Goal: Information Seeking & Learning: Learn about a topic

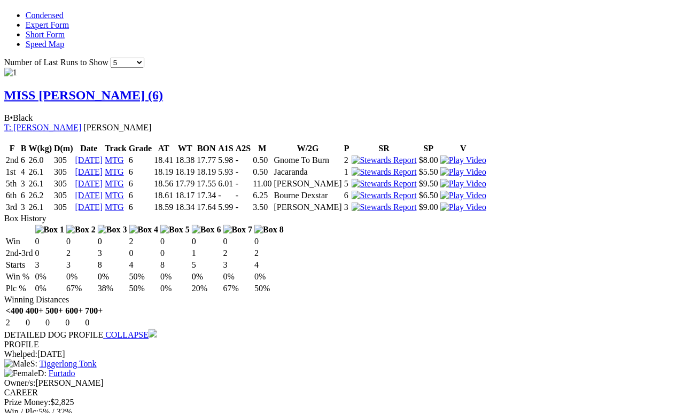
scroll to position [720, 5]
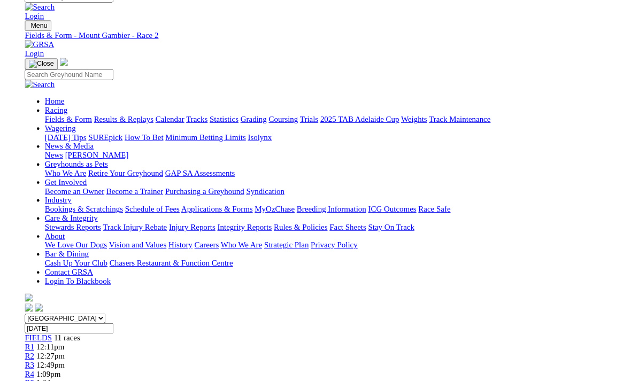
scroll to position [776, 0]
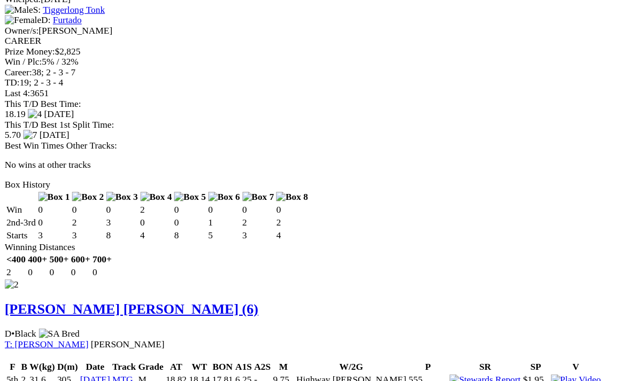
scroll to position [1077, 0]
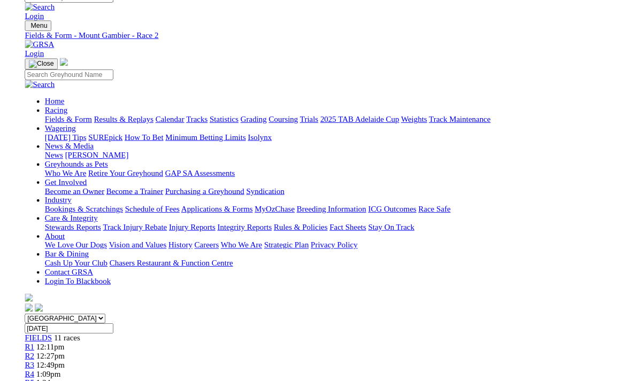
scroll to position [1077, 0]
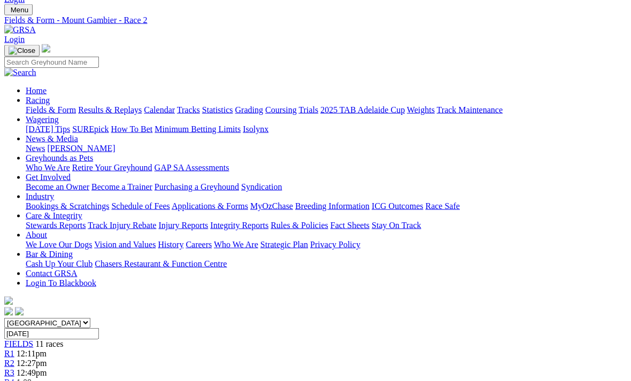
scroll to position [0, 0]
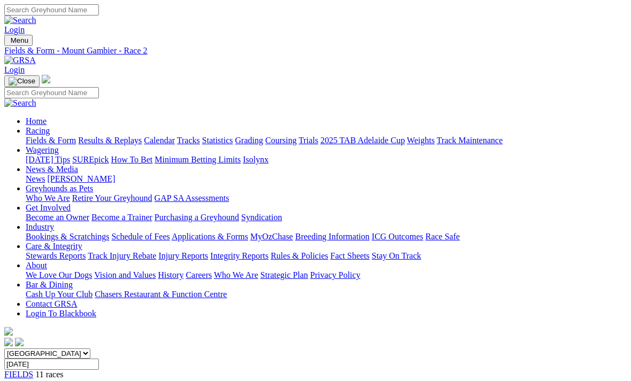
click at [46, 379] on span "12:11pm" at bounding box center [32, 383] width 30 height 9
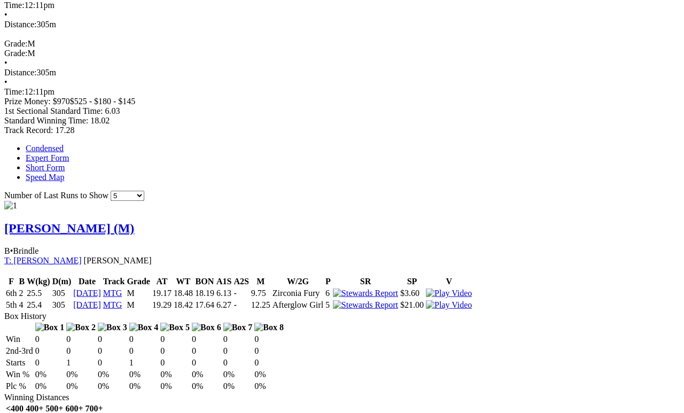
scroll to position [587, 0]
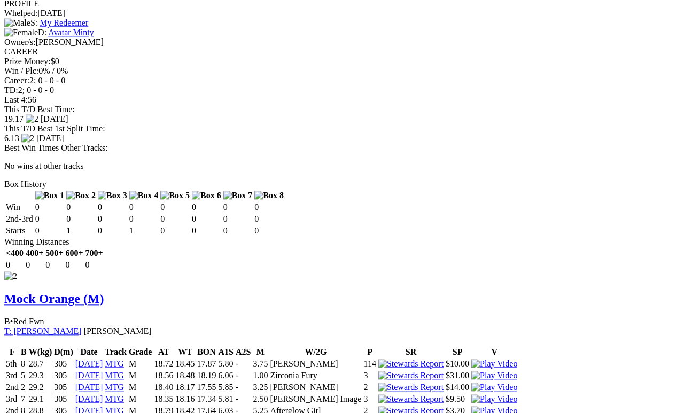
scroll to position [1024, 0]
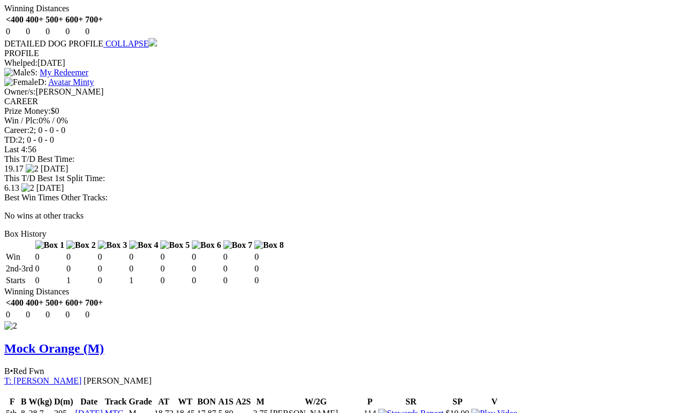
scroll to position [975, 0]
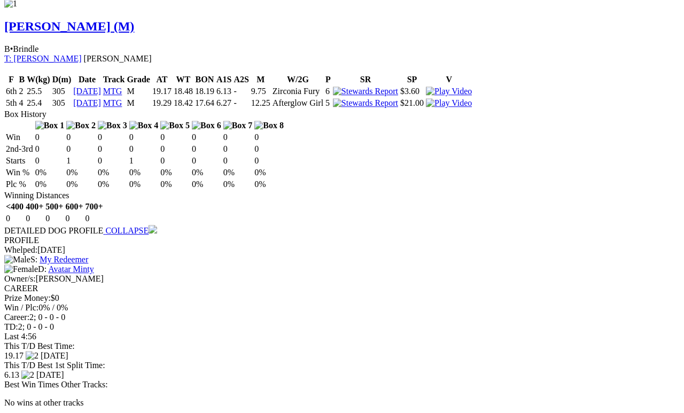
scroll to position [788, 0]
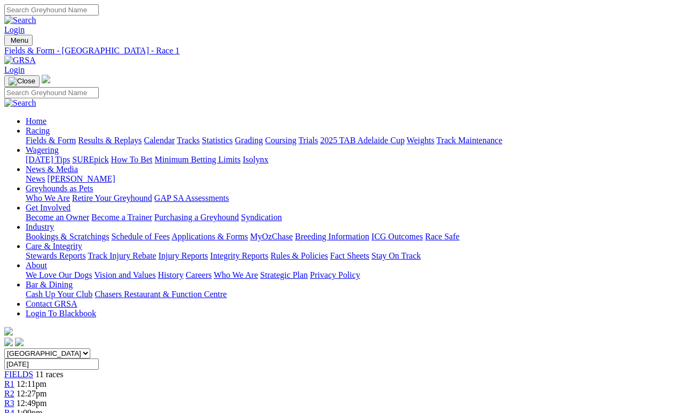
scroll to position [0, 0]
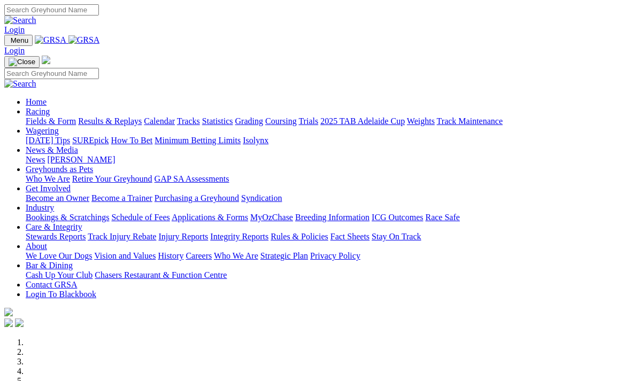
click at [50, 116] on link "Fields & Form" at bounding box center [51, 120] width 50 height 9
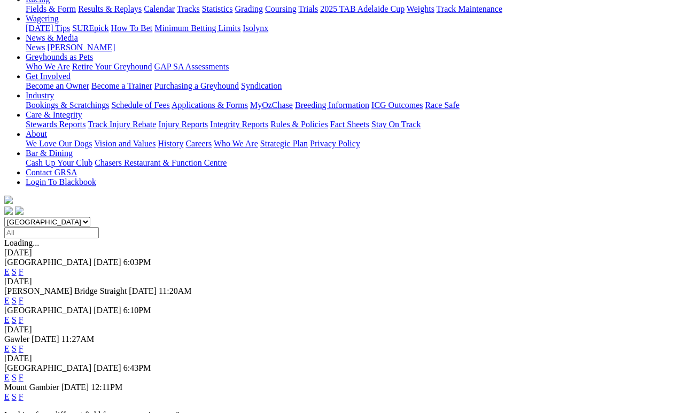
scroll to position [131, 0]
click at [24, 392] on link "F" at bounding box center [21, 396] width 5 height 9
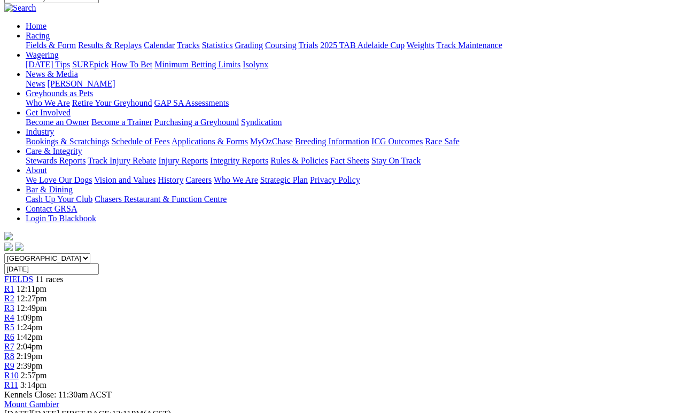
scroll to position [96, 0]
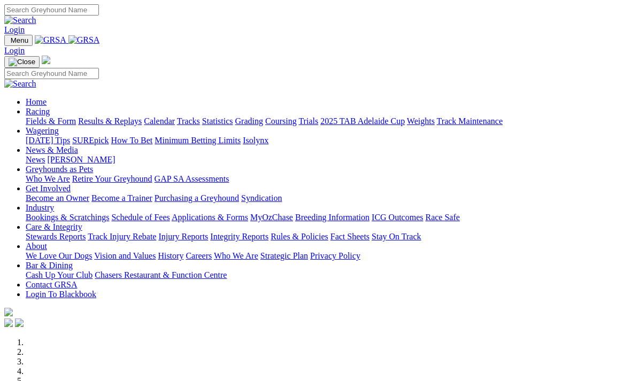
click at [50, 107] on link "Racing" at bounding box center [38, 111] width 24 height 9
click at [30, 116] on link "Fields & Form" at bounding box center [51, 120] width 50 height 9
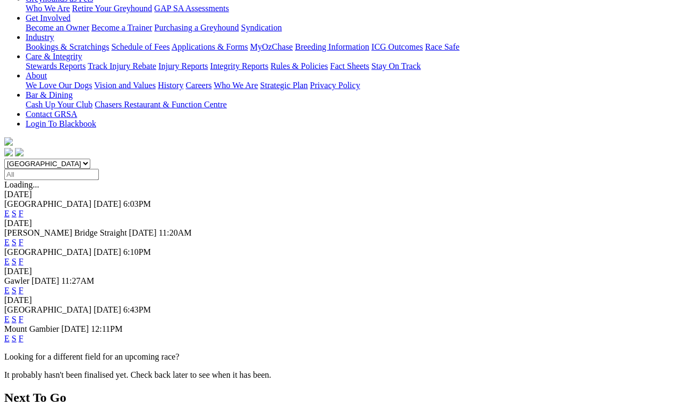
scroll to position [190, 0]
click at [17, 333] on link "S" at bounding box center [14, 337] width 5 height 9
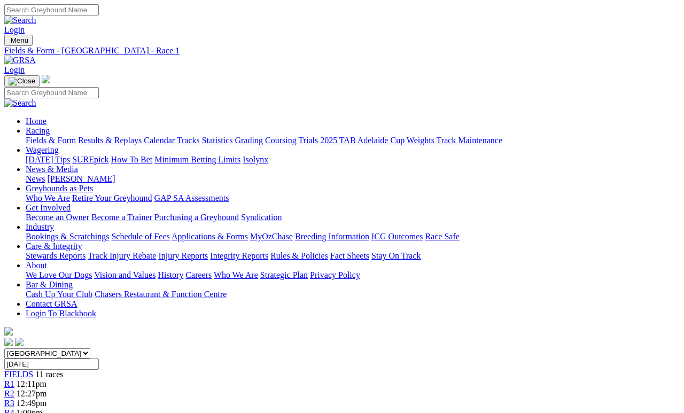
click at [14, 389] on link "R2" at bounding box center [9, 393] width 10 height 9
click at [47, 389] on span "12:27pm" at bounding box center [32, 393] width 30 height 9
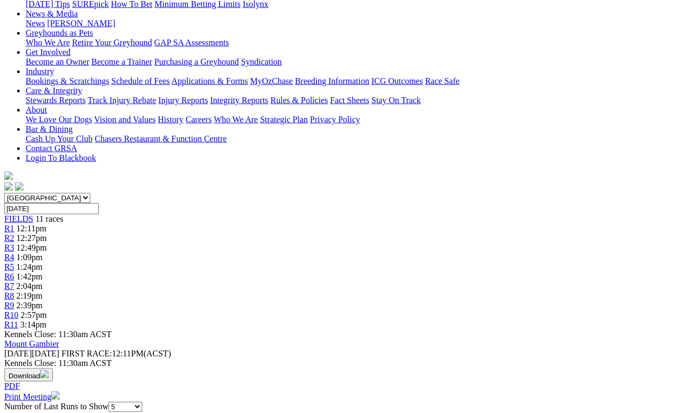
scroll to position [0, 6]
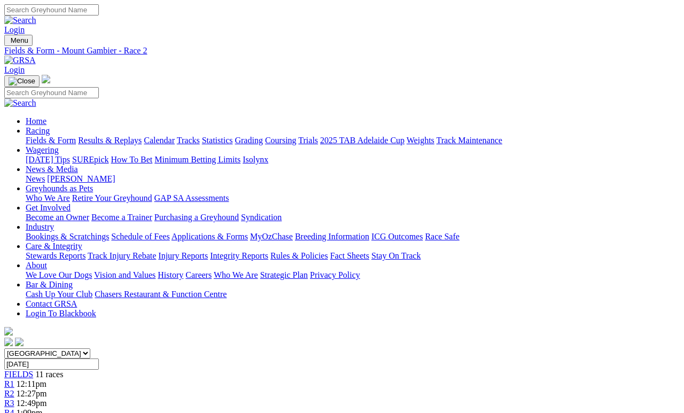
click at [14, 379] on link "R1" at bounding box center [9, 383] width 10 height 9
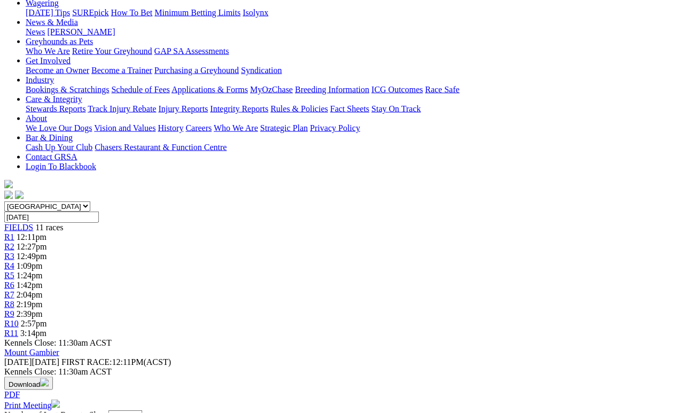
scroll to position [149, 0]
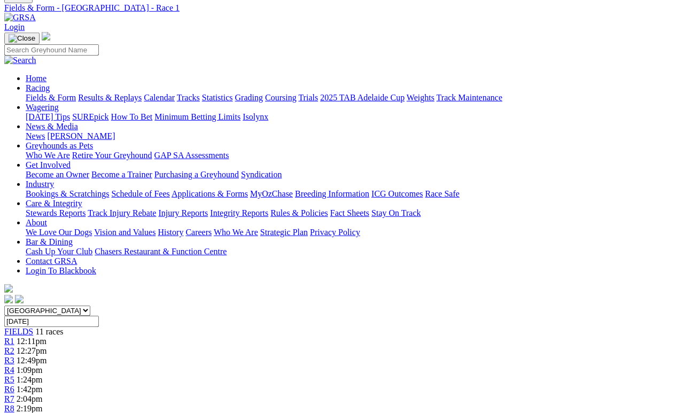
scroll to position [44, 0]
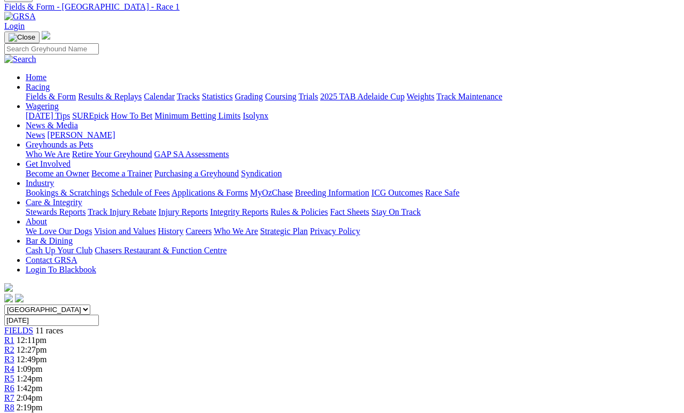
click at [47, 345] on span "12:27pm" at bounding box center [32, 349] width 30 height 9
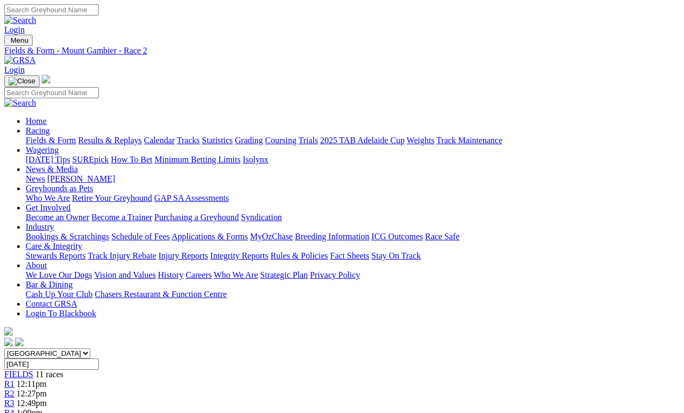
click at [30, 136] on link "Fields & Form" at bounding box center [51, 140] width 50 height 9
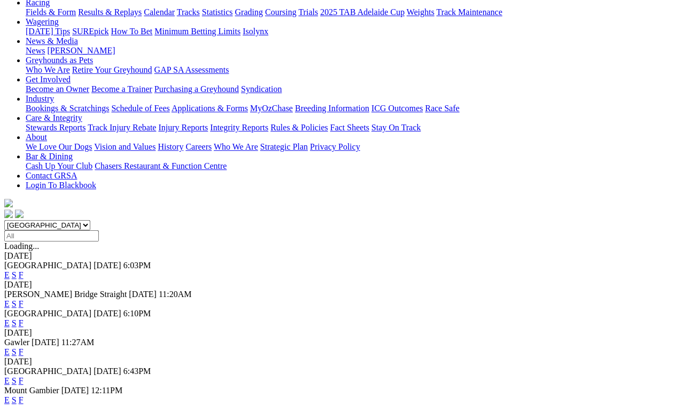
scroll to position [128, 0]
click at [10, 270] on link "E" at bounding box center [6, 274] width 5 height 9
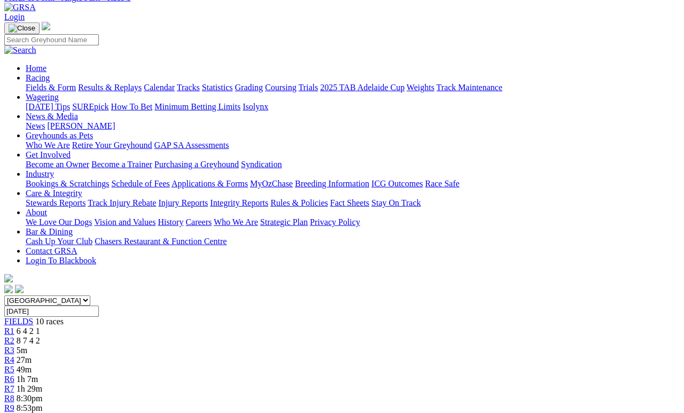
scroll to position [46, 0]
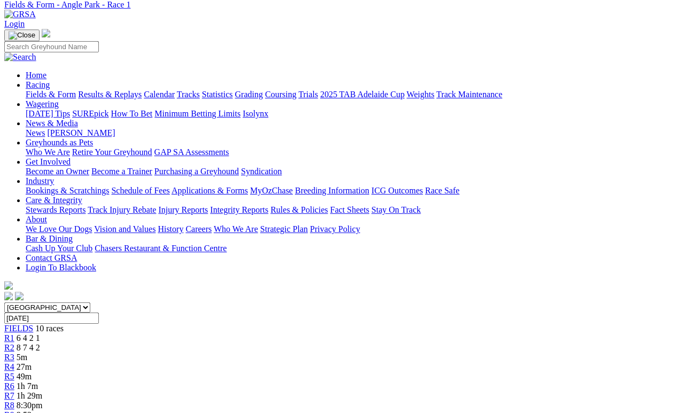
click at [14, 343] on link "R2" at bounding box center [9, 347] width 10 height 9
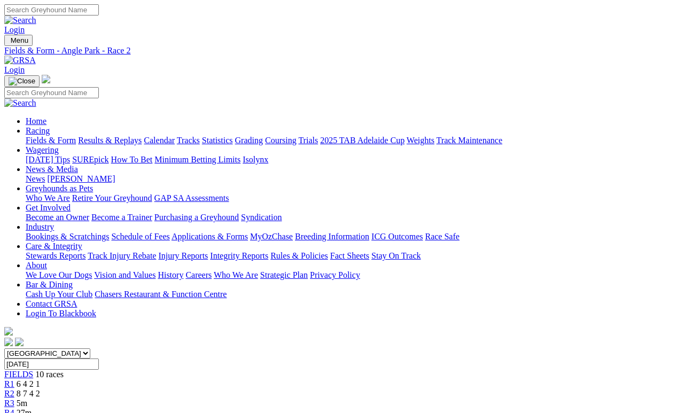
scroll to position [5, 0]
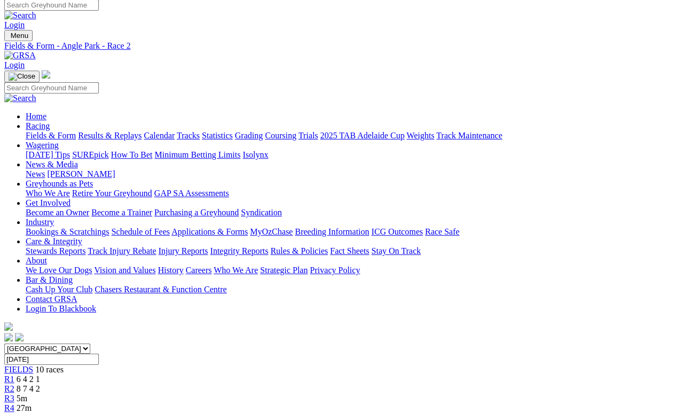
click at [27, 394] on span "5m" at bounding box center [22, 398] width 11 height 9
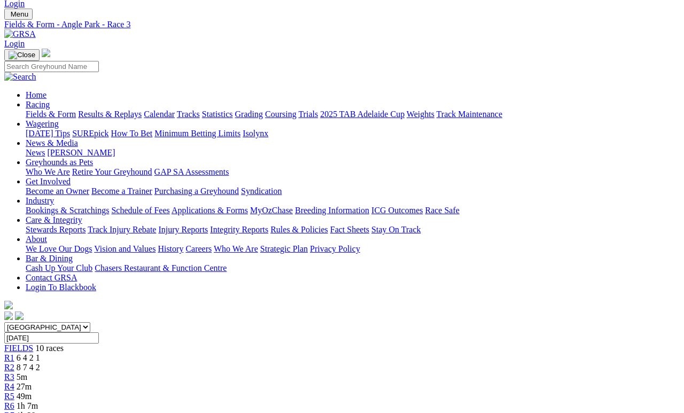
scroll to position [27, 0]
click at [14, 380] on span "R5" at bounding box center [9, 395] width 10 height 9
